Goal: Check status

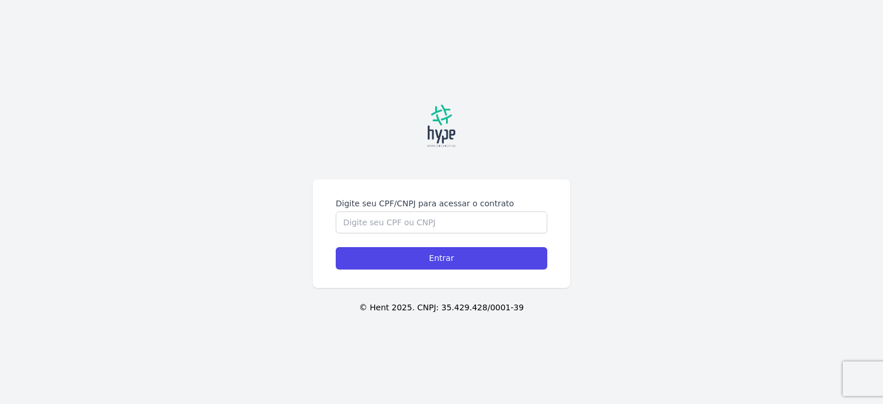
drag, startPoint x: 0, startPoint y: 0, endPoint x: 322, endPoint y: 95, distance: 335.8
click at [322, 95] on div at bounding box center [442, 125] width 258 height 71
click at [390, 219] on input "Digite seu CPF/CNPJ para acessar o contrato" at bounding box center [442, 223] width 212 height 22
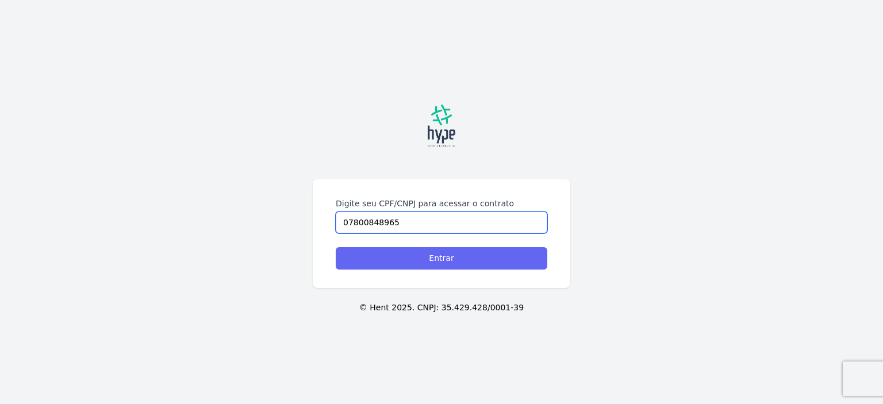
type input "07800848965"
click at [435, 262] on input "Entrar" at bounding box center [442, 258] width 212 height 22
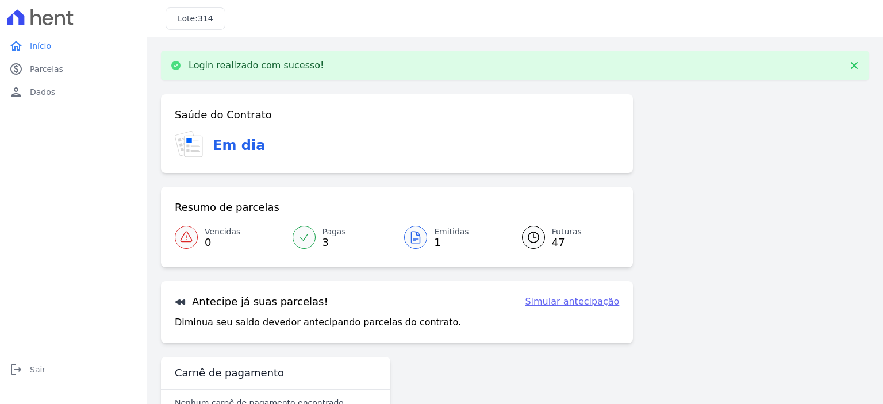
scroll to position [34, 0]
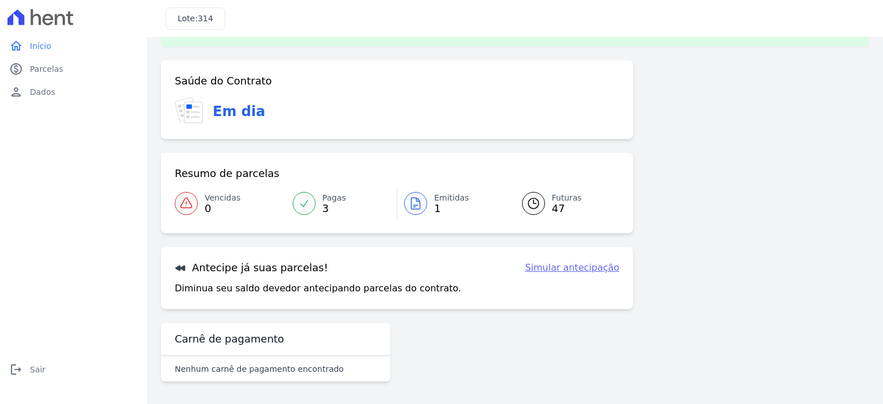
click at [534, 203] on icon at bounding box center [534, 204] width 14 height 14
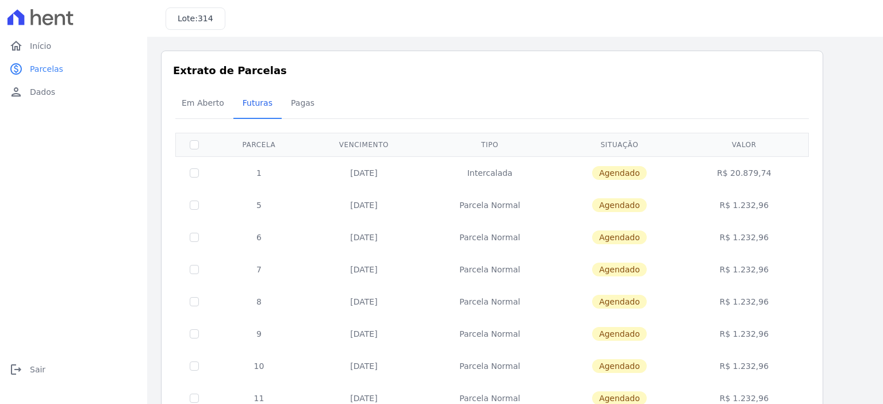
drag, startPoint x: 743, startPoint y: 175, endPoint x: 607, endPoint y: 177, distance: 136.3
click at [776, 170] on td "R$ 20.879,74" at bounding box center [744, 172] width 124 height 33
click at [194, 174] on input "checkbox" at bounding box center [194, 172] width 9 height 9
checkbox input "true"
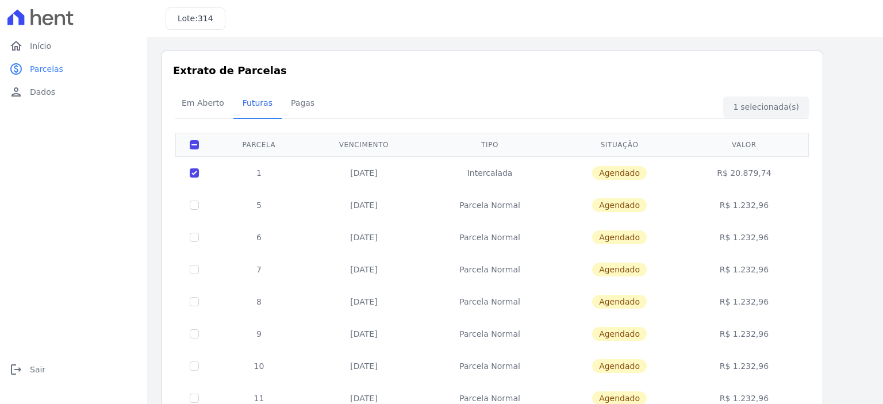
click at [772, 108] on div "Em Aberto Futuras Pagas" at bounding box center [491, 104] width 639 height 28
click at [45, 95] on span "Dados" at bounding box center [42, 91] width 25 height 11
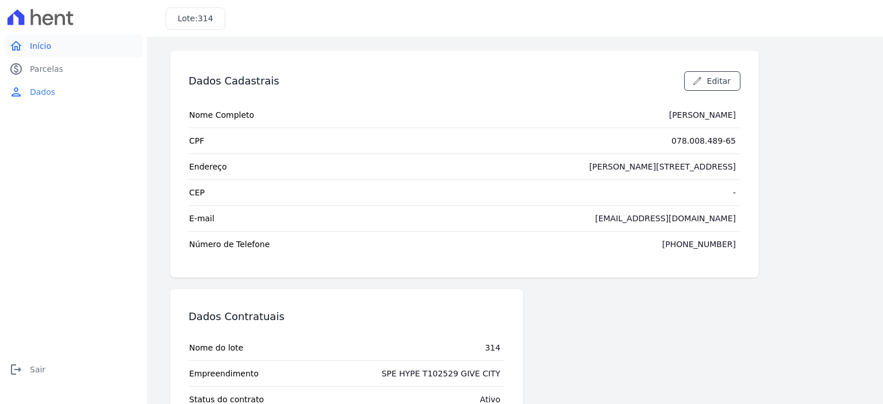
click at [26, 49] on link "home Início" at bounding box center [74, 45] width 138 height 23
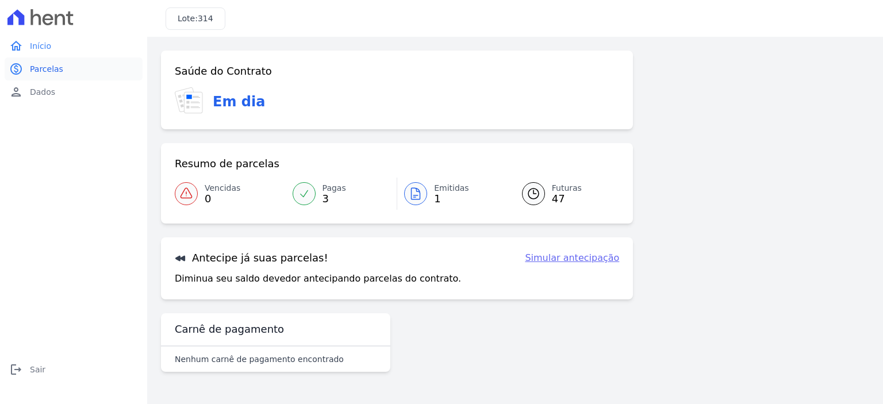
click at [60, 72] on link "paid Parcelas" at bounding box center [74, 68] width 138 height 23
